Goal: Task Accomplishment & Management: Manage account settings

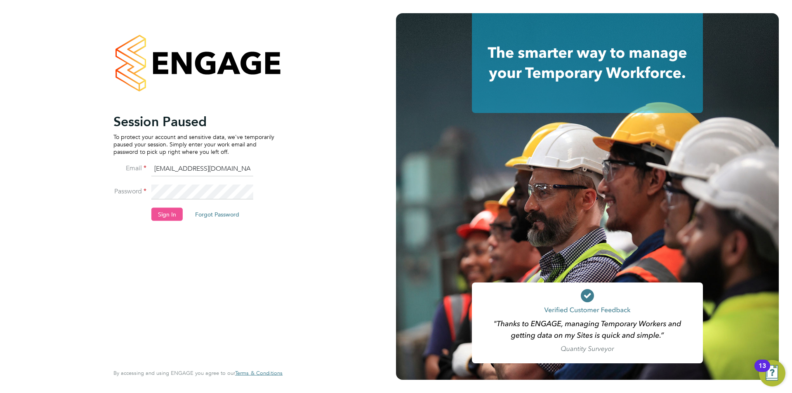
click at [168, 215] on button "Sign In" at bounding box center [166, 214] width 31 height 13
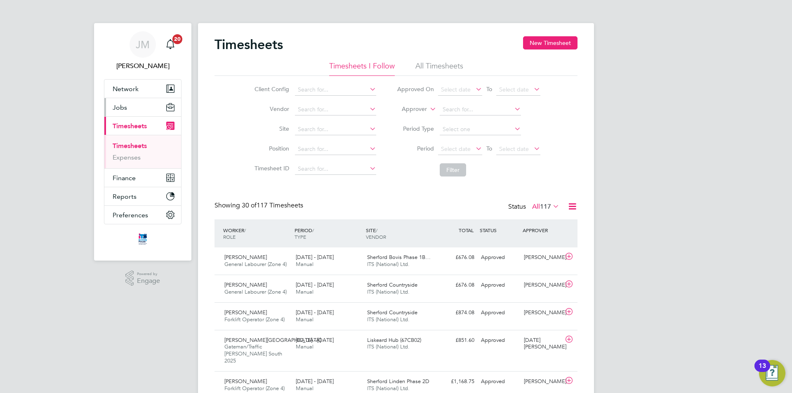
click at [138, 105] on button "Jobs" at bounding box center [142, 107] width 77 height 18
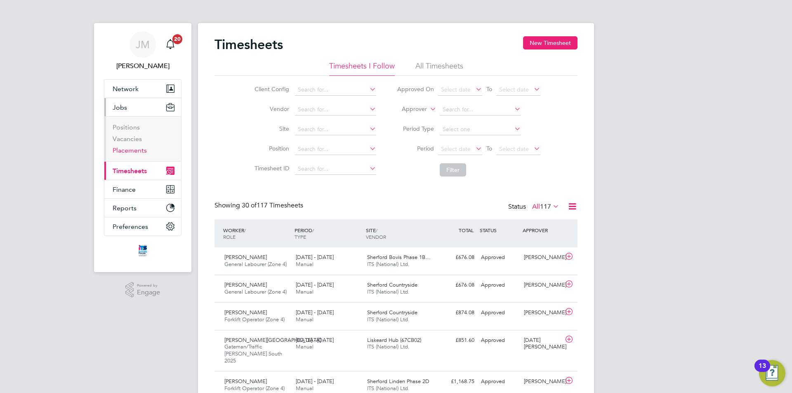
click at [135, 150] on link "Placements" at bounding box center [130, 150] width 34 height 8
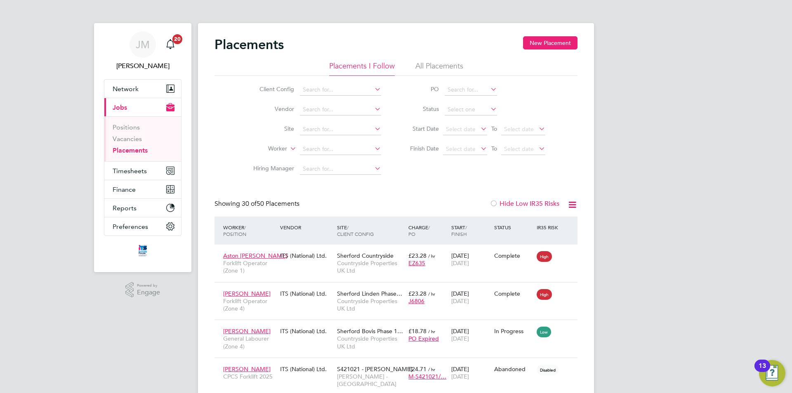
click at [435, 62] on li "All Placements" at bounding box center [439, 68] width 48 height 15
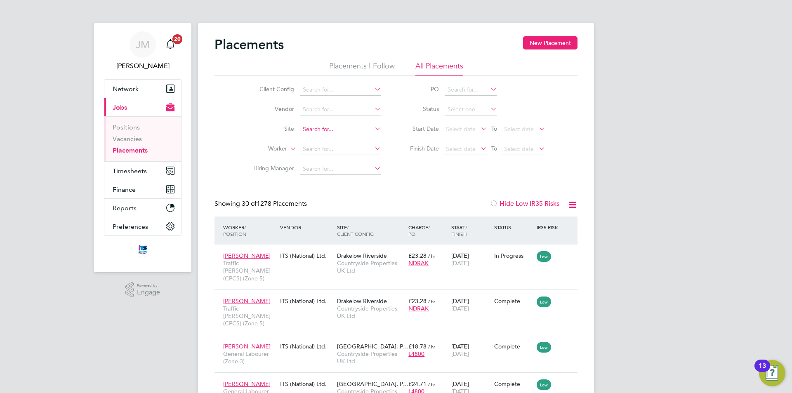
click at [341, 125] on input at bounding box center [340, 130] width 81 height 12
click at [342, 140] on li "Laun ceston" at bounding box center [341, 140] width 82 height 11
type input "Launceston"
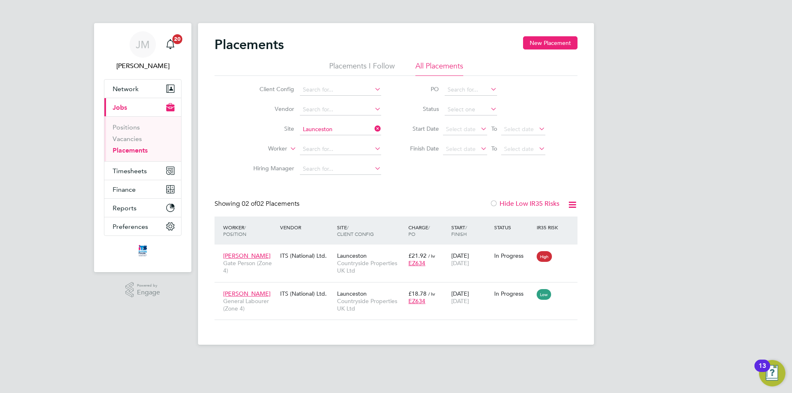
click at [133, 149] on link "Placements" at bounding box center [130, 150] width 35 height 8
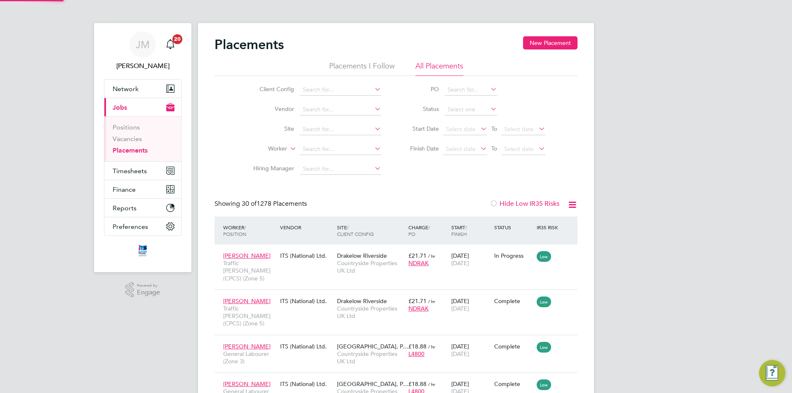
scroll to position [31, 72]
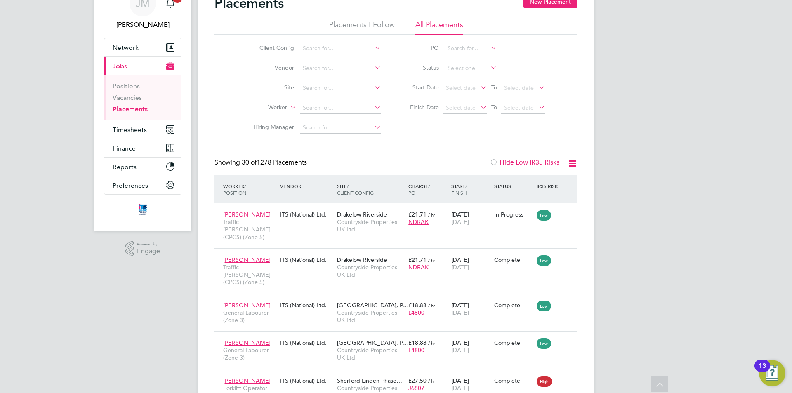
click at [363, 17] on div "Placements New Placement" at bounding box center [396, 7] width 363 height 25
click at [363, 21] on li "Placements I Follow" at bounding box center [362, 27] width 66 height 15
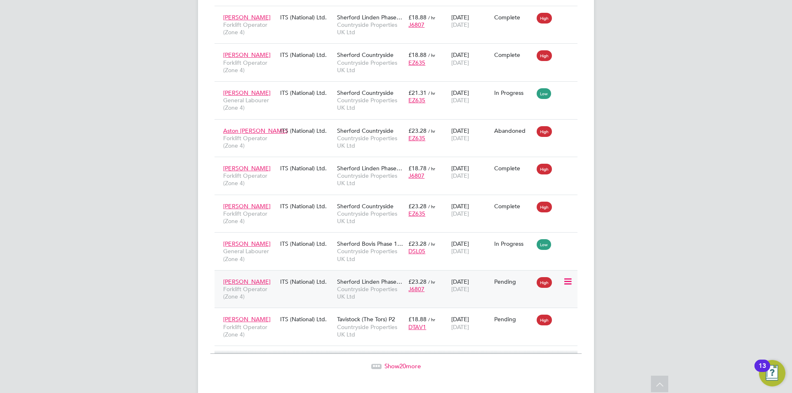
click at [567, 277] on icon at bounding box center [567, 282] width 8 height 10
click at [526, 317] on li "Start" at bounding box center [542, 318] width 59 height 12
type input "[PERSON_NAME]"
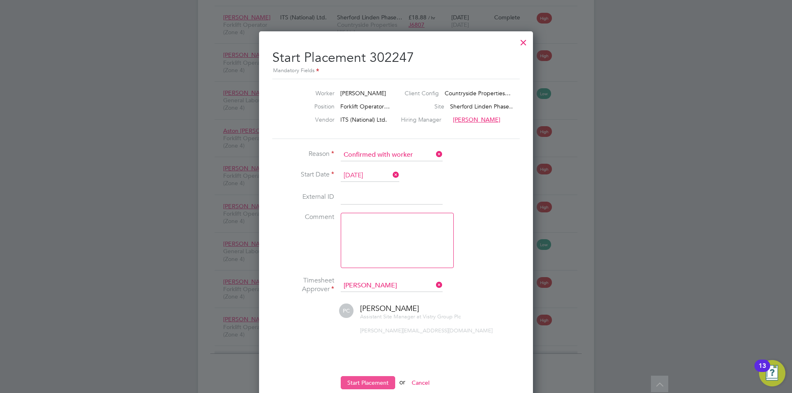
click at [377, 381] on button "Start Placement" at bounding box center [368, 382] width 54 height 13
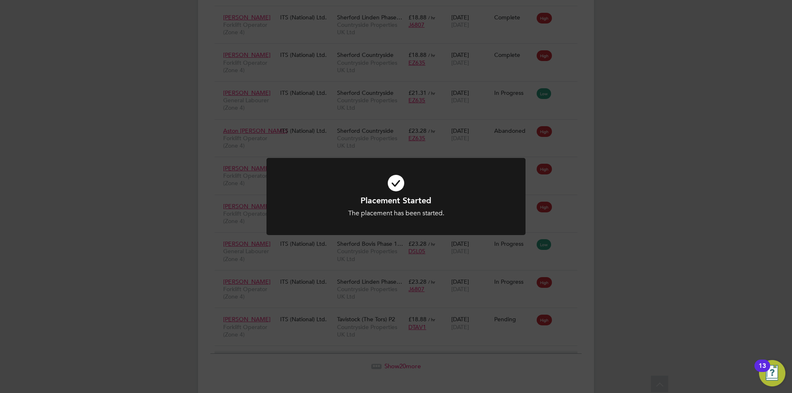
click at [654, 200] on div "Placement Started The placement has been started. Cancel Okay" at bounding box center [396, 196] width 792 height 393
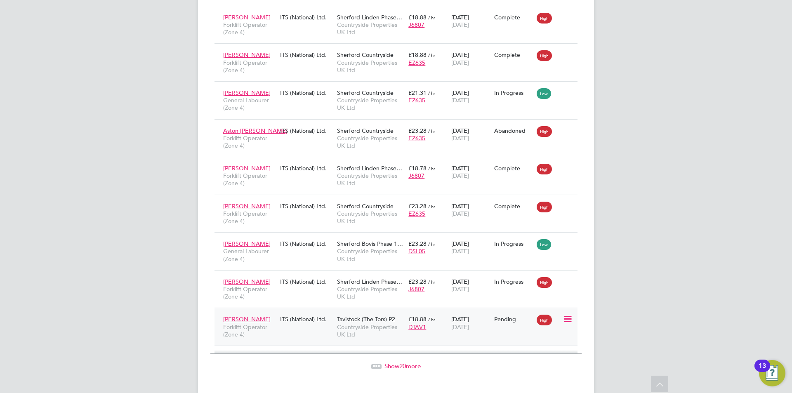
click at [568, 314] on icon at bounding box center [567, 319] width 8 height 10
click at [524, 354] on li "Start" at bounding box center [542, 356] width 59 height 12
type input "[PERSON_NAME]"
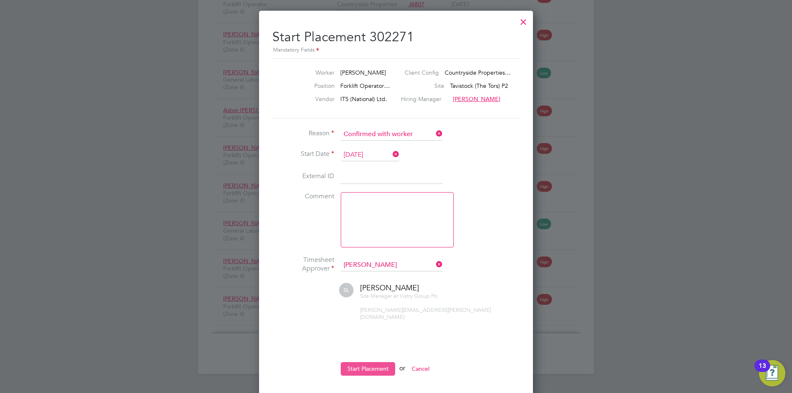
click at [370, 362] on button "Start Placement" at bounding box center [368, 368] width 54 height 13
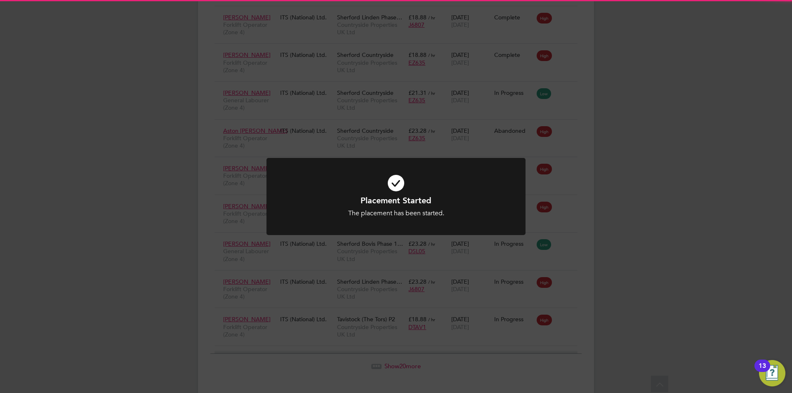
click at [628, 262] on div "Placement Started The placement has been started. Cancel Okay" at bounding box center [396, 196] width 792 height 393
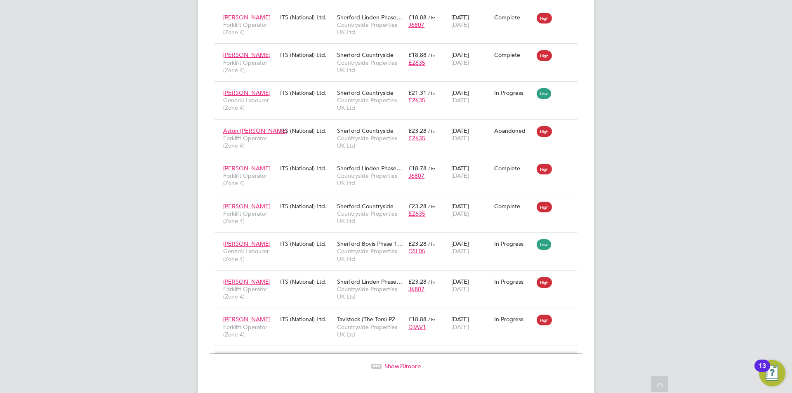
click at [401, 362] on span "20" at bounding box center [402, 366] width 7 height 8
